Goal: Task Accomplishment & Management: Manage account settings

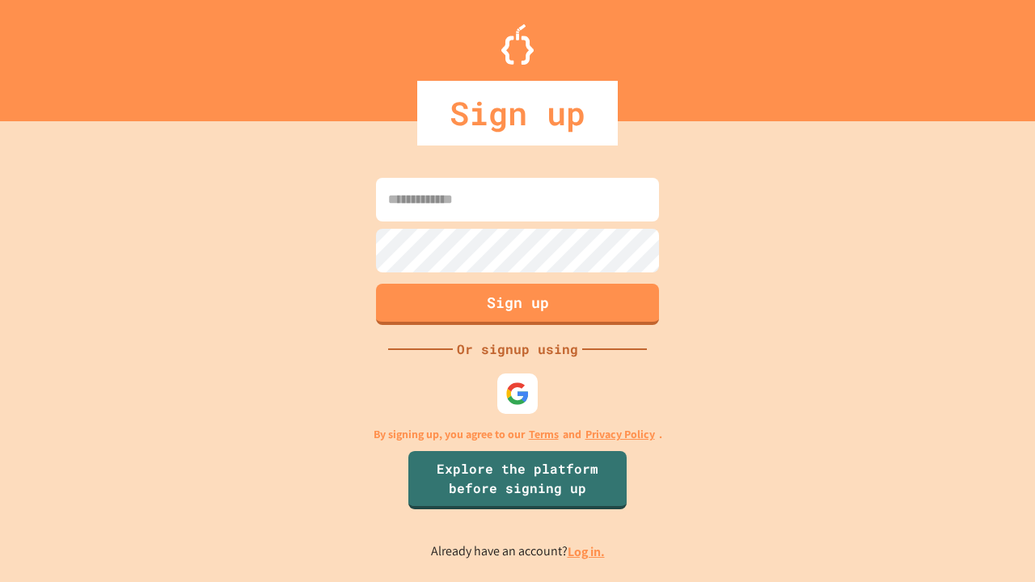
click at [587, 551] on link "Log in." at bounding box center [586, 551] width 37 height 17
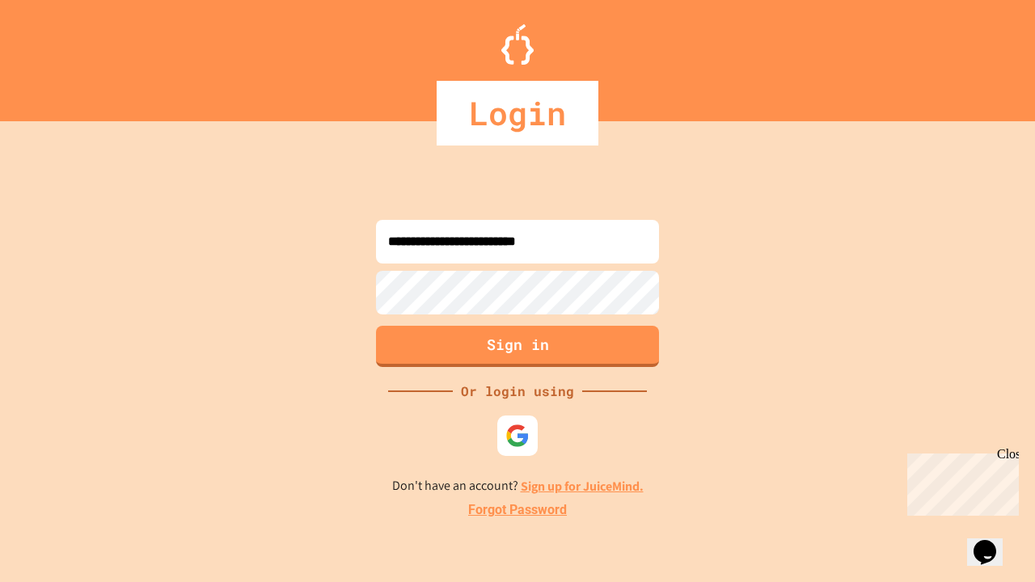
type input "**********"
